Goal: Transaction & Acquisition: Book appointment/travel/reservation

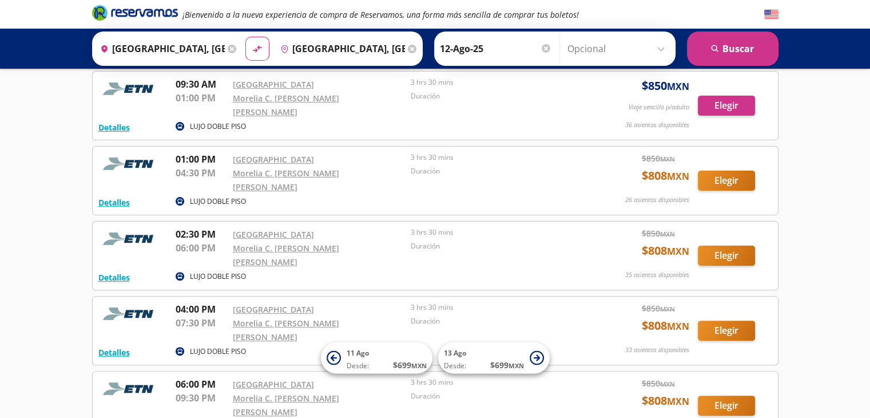
scroll to position [387, 0]
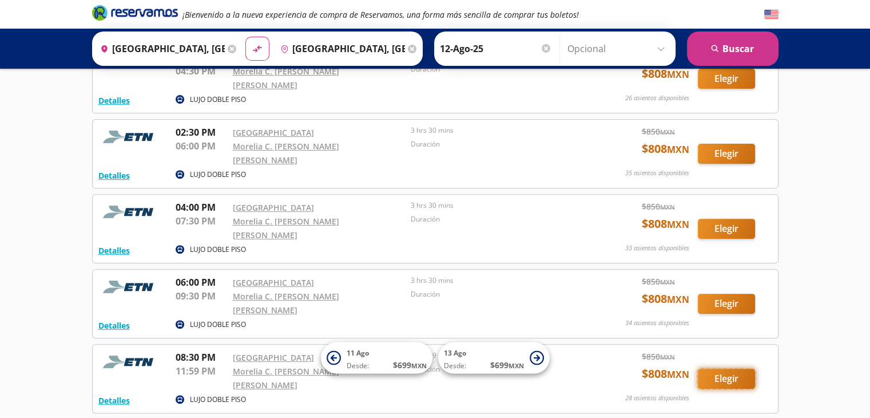
click at [739, 368] on button "Elegir" at bounding box center [726, 378] width 57 height 20
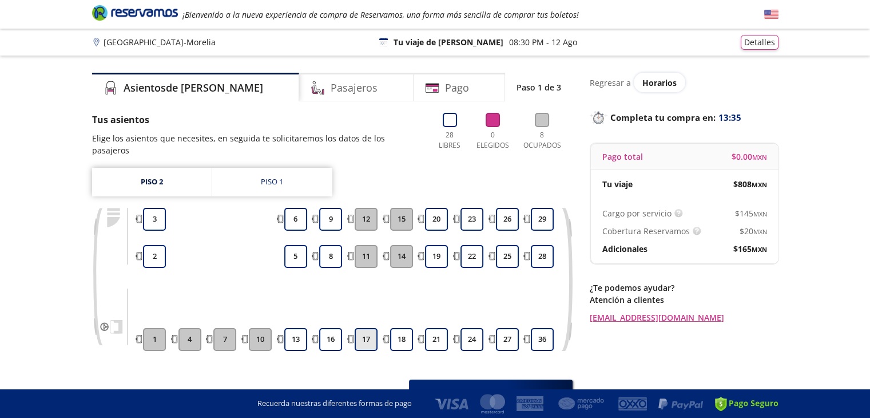
click at [367, 333] on button "17" at bounding box center [366, 339] width 23 height 23
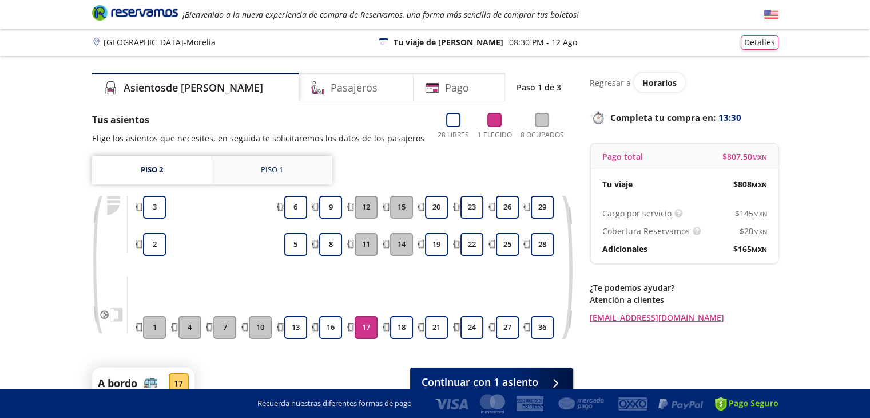
click at [288, 169] on link "Piso 1" at bounding box center [272, 170] width 120 height 29
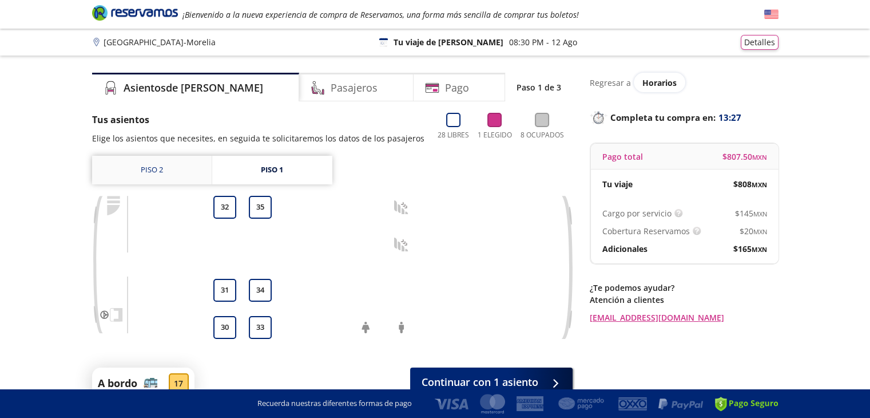
click at [172, 173] on link "Piso 2" at bounding box center [152, 170] width 120 height 29
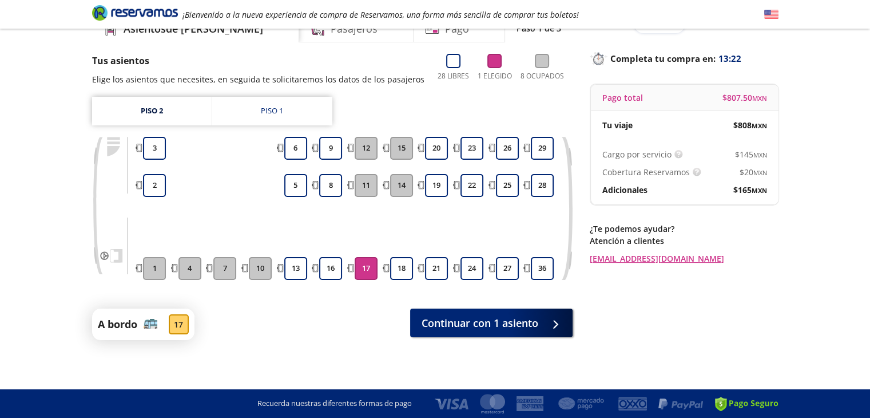
scroll to position [61, 0]
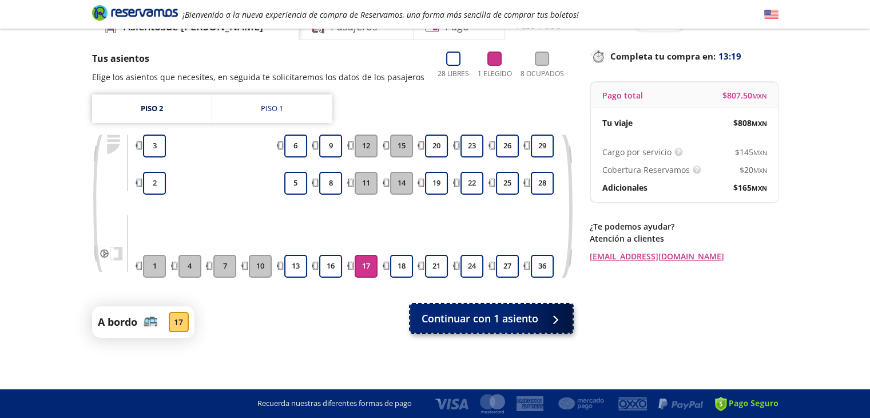
click at [501, 317] on span "Continuar con 1 asiento" at bounding box center [480, 318] width 117 height 15
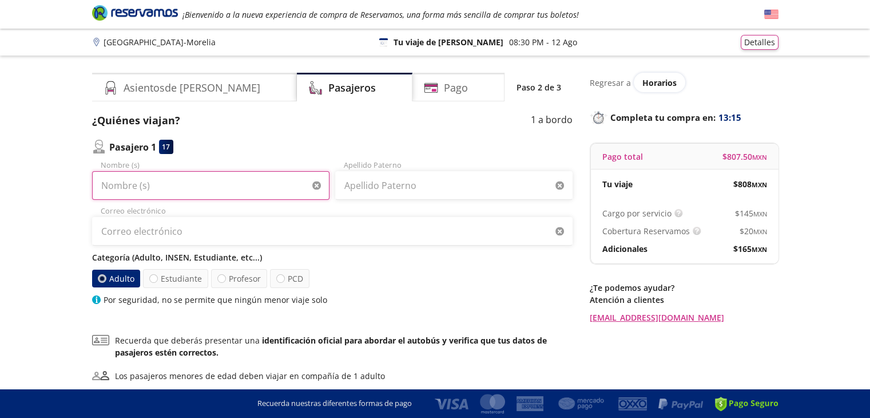
click at [158, 188] on input "Nombre (s)" at bounding box center [210, 185] width 237 height 29
type input "[DEMOGRAPHIC_DATA][PERSON_NAME]"
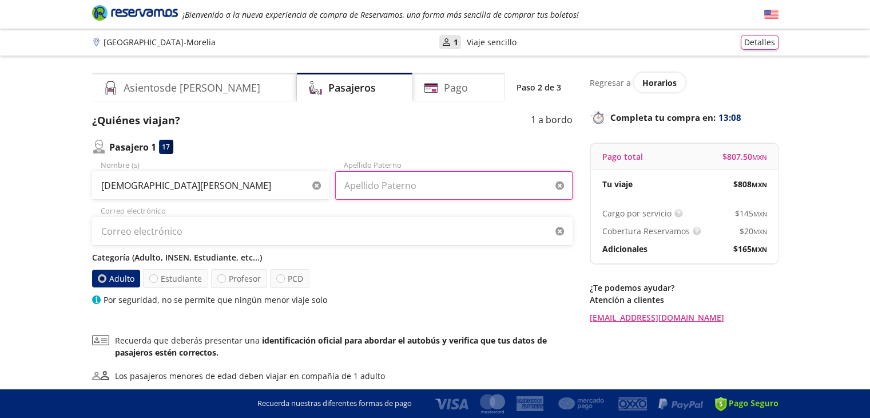
click at [375, 191] on input "Apellido Paterno" at bounding box center [453, 185] width 237 height 29
type input "[PERSON_NAME]"
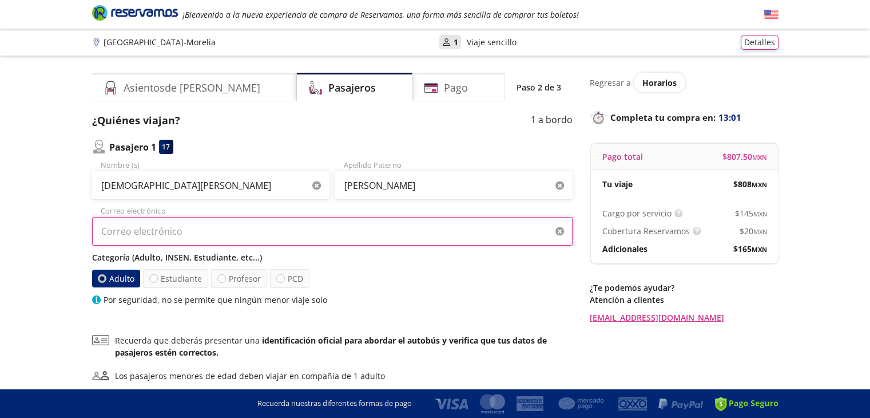
click at [284, 235] on input "Correo electrónico" at bounding box center [332, 231] width 481 height 29
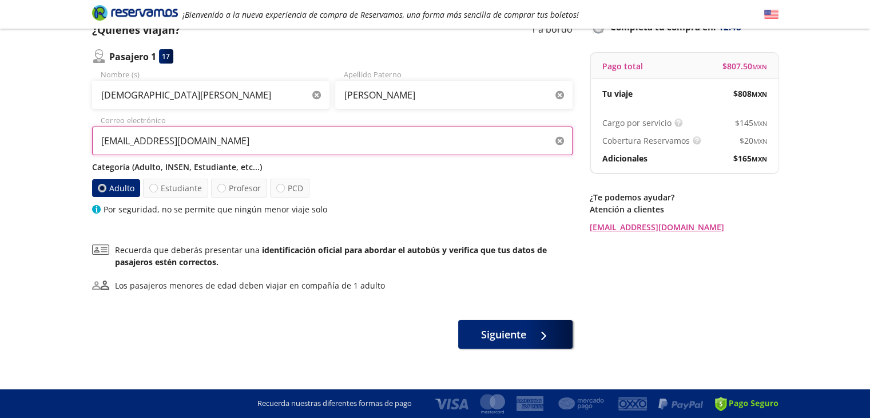
scroll to position [101, 0]
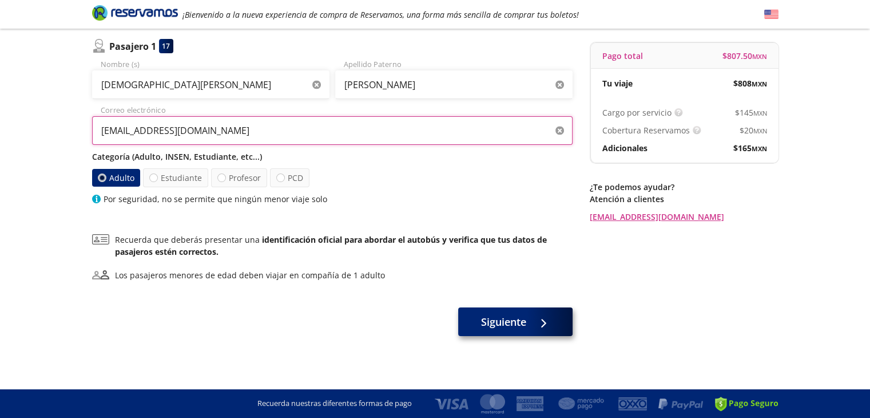
type input "[EMAIL_ADDRESS][DOMAIN_NAME]"
click at [510, 321] on span "Siguiente" at bounding box center [503, 321] width 45 height 15
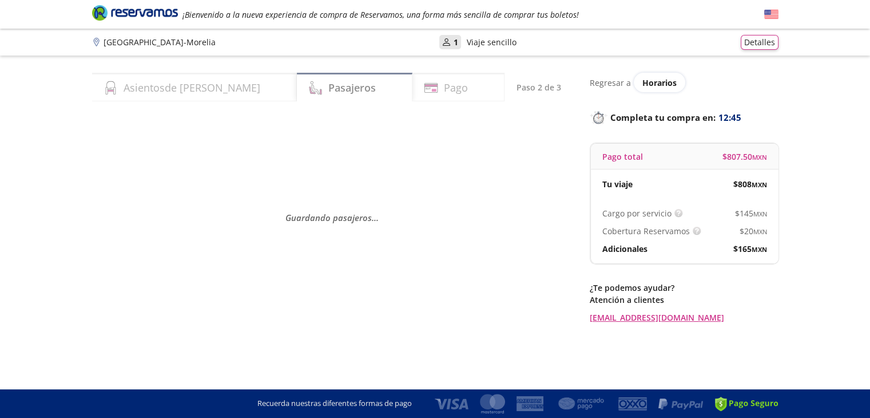
scroll to position [0, 0]
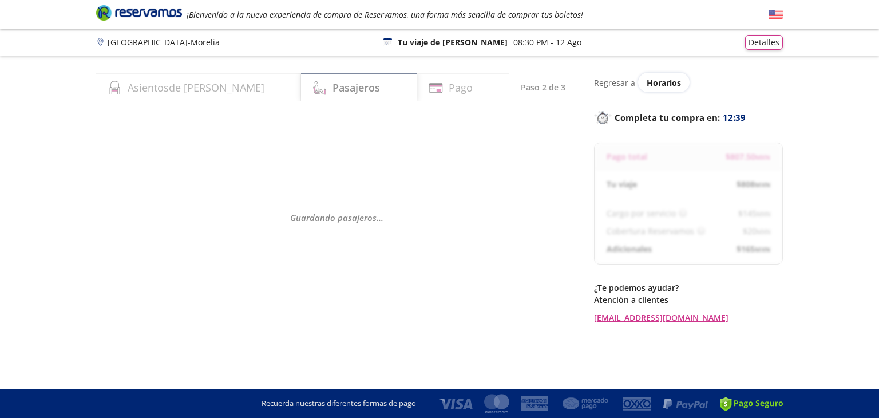
select select "MX"
